Goal: Transaction & Acquisition: Purchase product/service

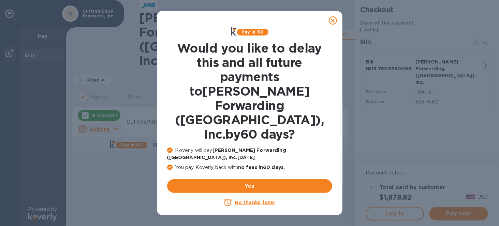
click at [334, 17] on icon at bounding box center [333, 20] width 8 height 8
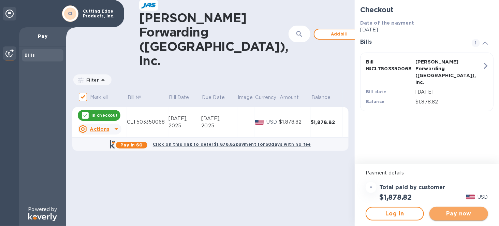
click at [446, 213] on span "Pay now" at bounding box center [458, 214] width 47 height 8
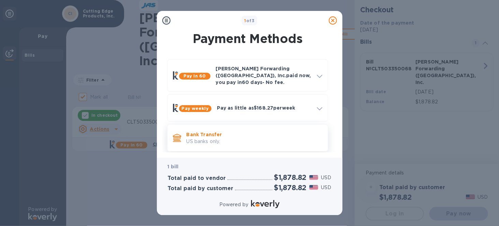
click at [237, 138] on p "US banks only." at bounding box center [255, 141] width 136 height 7
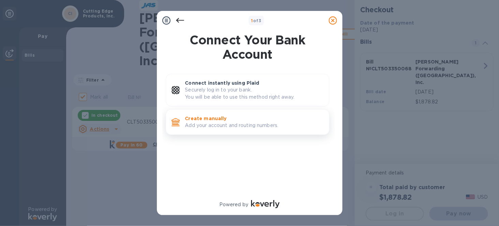
click at [224, 123] on p "Add your account and routing numbers." at bounding box center [254, 125] width 139 height 7
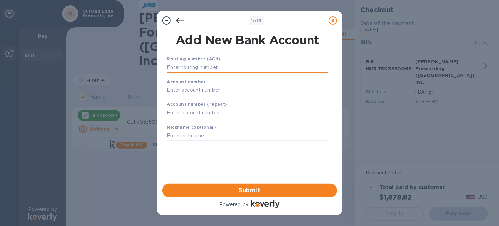
click at [215, 67] on input "text" at bounding box center [247, 67] width 161 height 10
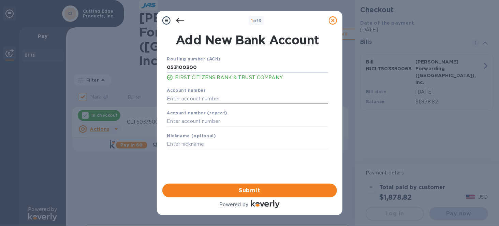
type input "053100300"
click at [223, 98] on input "text" at bounding box center [247, 99] width 161 height 10
type input "007210151466"
click at [211, 123] on input "text" at bounding box center [247, 121] width 161 height 10
type input "007210151"
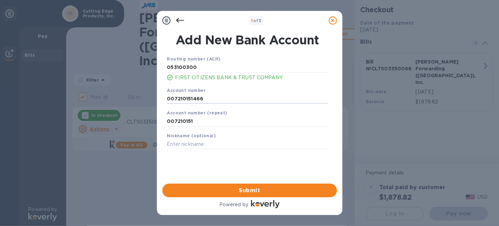
drag, startPoint x: 207, startPoint y: 99, endPoint x: 157, endPoint y: 100, distance: 49.5
click at [157, 100] on div "Add New Bank Account Routing number (ACH) [US_BANK_ROUTING_MICR] FIRST CITIZENS…" at bounding box center [250, 107] width 186 height 154
type input "007210151378"
drag, startPoint x: 207, startPoint y: 123, endPoint x: 151, endPoint y: 122, distance: 56.3
click at [151, 122] on div "1 of 3 Add New Bank Account Routing number (ACH) [US_BANK_ROUTING_MICR] FIRST C…" at bounding box center [249, 113] width 499 height 226
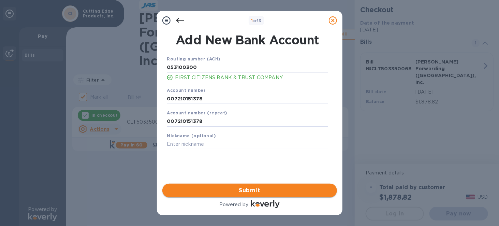
type input "007210151378"
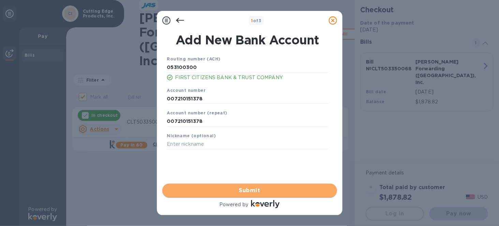
click at [255, 190] on span "Submit" at bounding box center [250, 190] width 164 height 8
